Goal: Information Seeking & Learning: Understand process/instructions

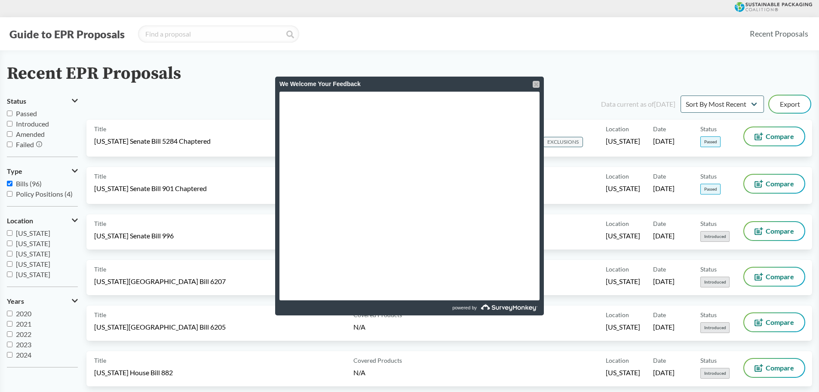
click at [533, 86] on div at bounding box center [535, 84] width 7 height 7
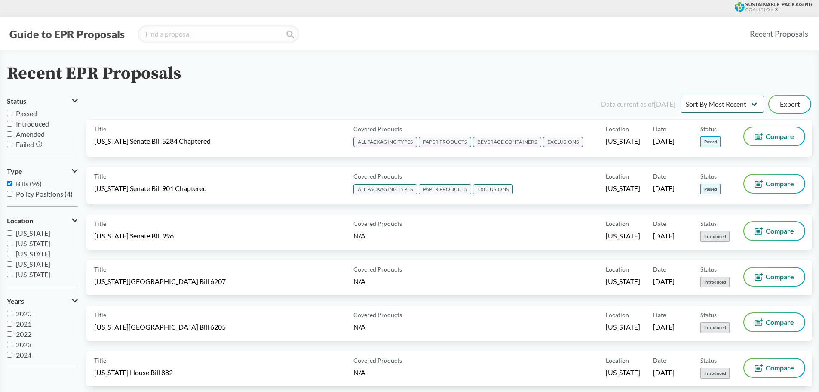
click at [26, 112] on span "Passed" at bounding box center [26, 113] width 21 height 8
click at [12, 112] on input "Passed" at bounding box center [10, 113] width 6 height 6
checkbox input "true"
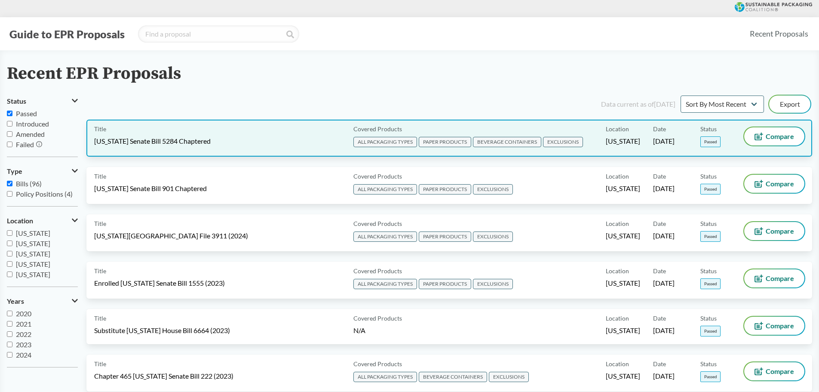
click at [585, 129] on div "Covered Products ALL PACKAGING TYPES PAPER PRODUCTS BEVERAGE CONTAINERS EXCLUSI…" at bounding box center [478, 137] width 256 height 21
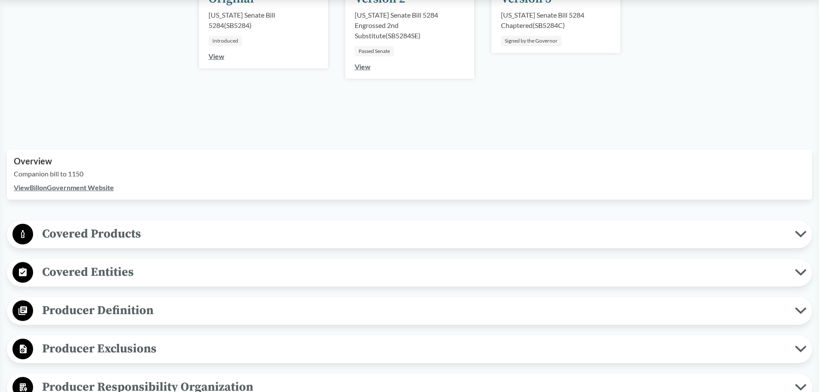
scroll to position [258, 0]
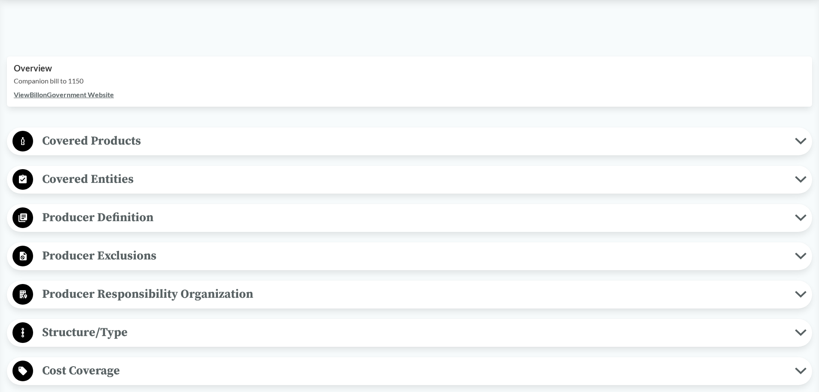
click at [96, 217] on span "Producer Definition" at bounding box center [414, 217] width 762 height 19
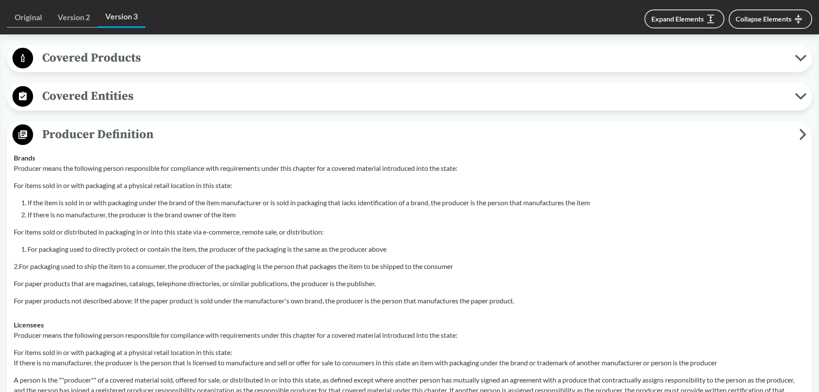
scroll to position [344, 0]
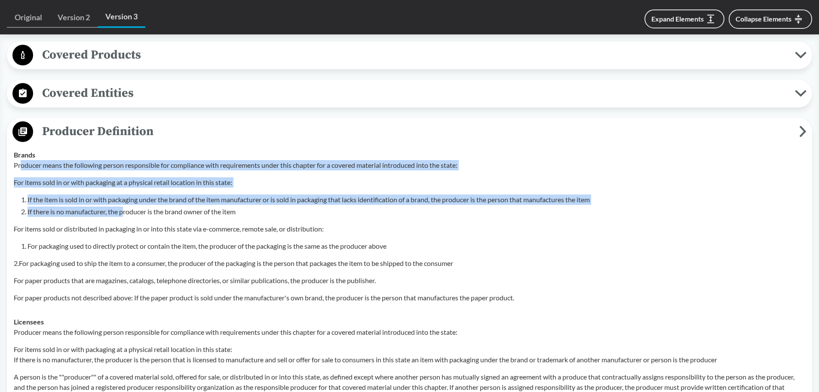
drag, startPoint x: 19, startPoint y: 163, endPoint x: 127, endPoint y: 215, distance: 119.6
click at [127, 214] on div "Producer means the following person responsible for compliance with requirement…" at bounding box center [409, 231] width 791 height 143
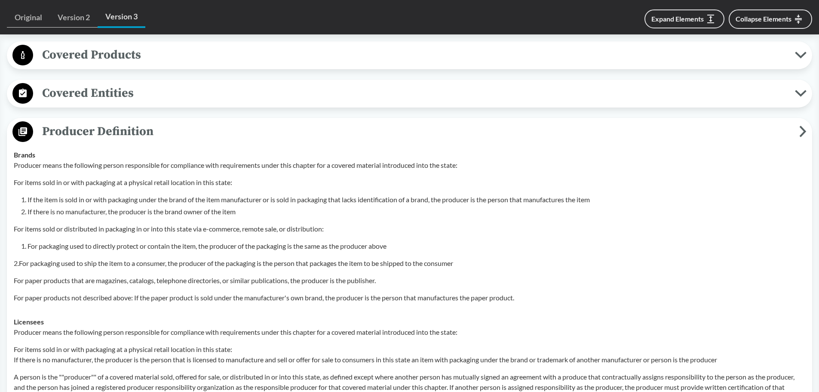
click at [146, 258] on p "2.For packaging used to ship the item to a consumer, the producer of the packag…" at bounding box center [409, 263] width 791 height 10
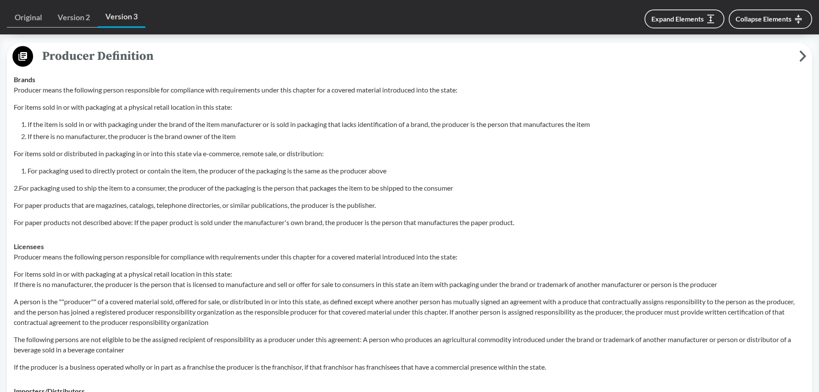
scroll to position [387, 0]
